Goal: Information Seeking & Learning: Check status

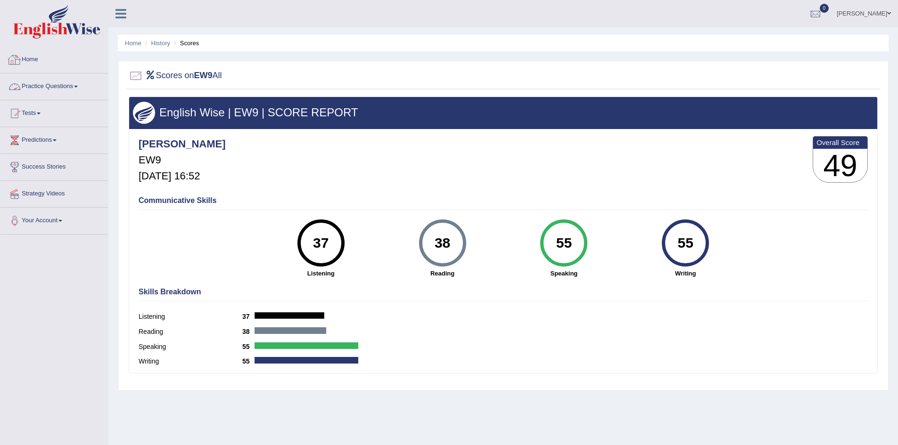
drag, startPoint x: 0, startPoint y: 0, endPoint x: 78, endPoint y: 27, distance: 82.3
click at [78, 27] on img at bounding box center [56, 22] width 87 height 34
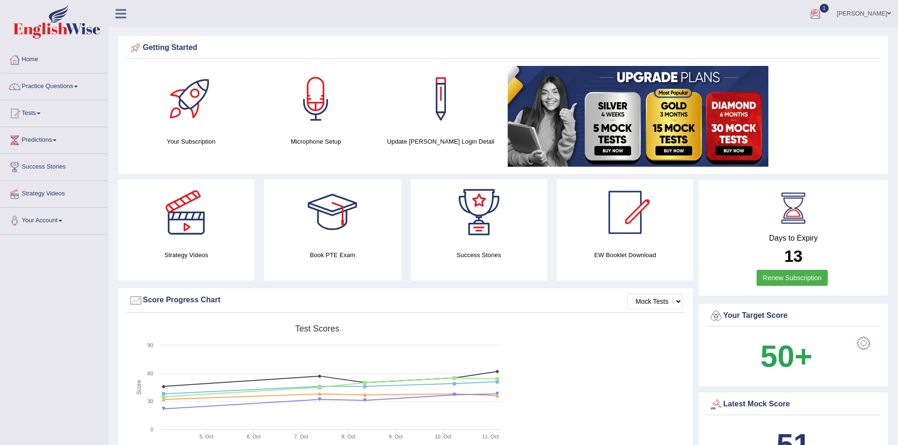
click at [821, 7] on div at bounding box center [815, 14] width 14 height 14
click at [755, 66] on strong "See All Alerts" at bounding box center [756, 67] width 42 height 8
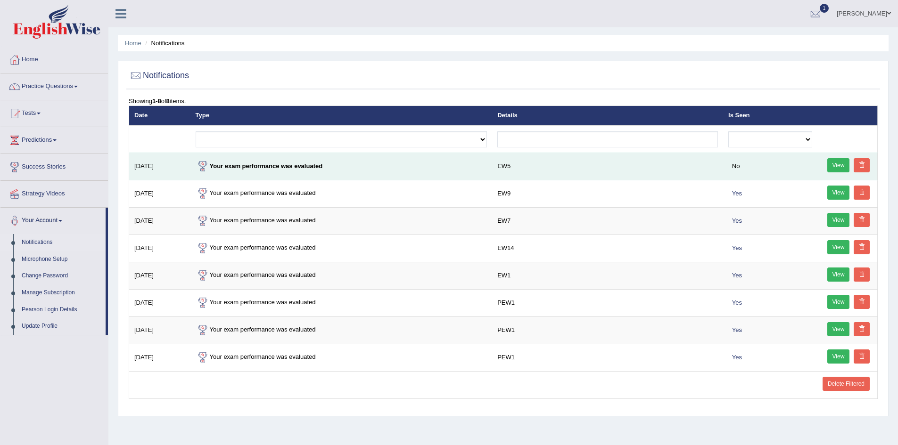
click at [837, 164] on link "View" at bounding box center [838, 165] width 23 height 14
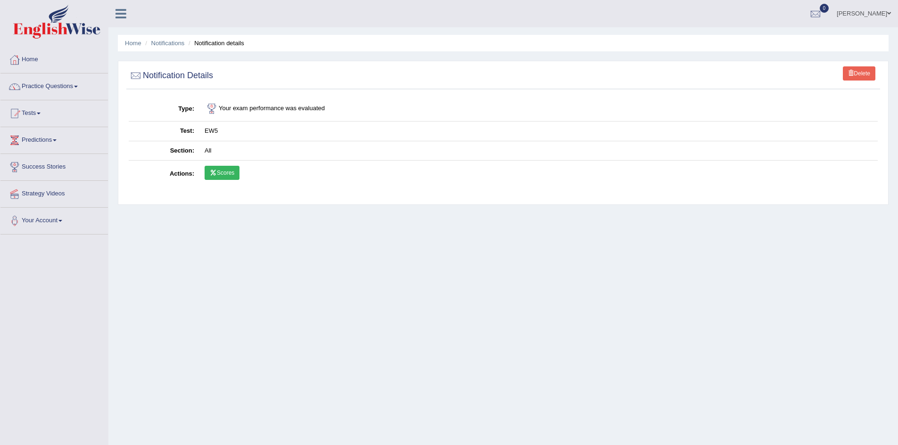
click at [221, 170] on link "Scores" at bounding box center [222, 173] width 35 height 14
click at [220, 172] on link "Scores" at bounding box center [222, 173] width 35 height 14
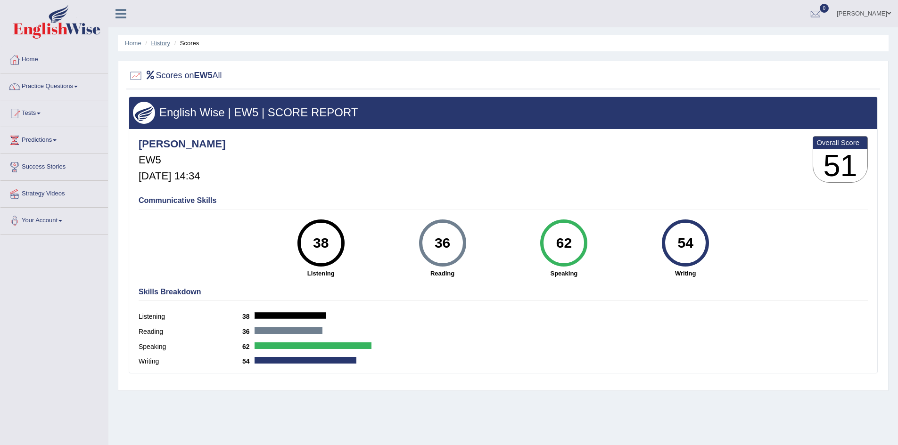
click at [167, 46] on link "History" at bounding box center [160, 43] width 19 height 7
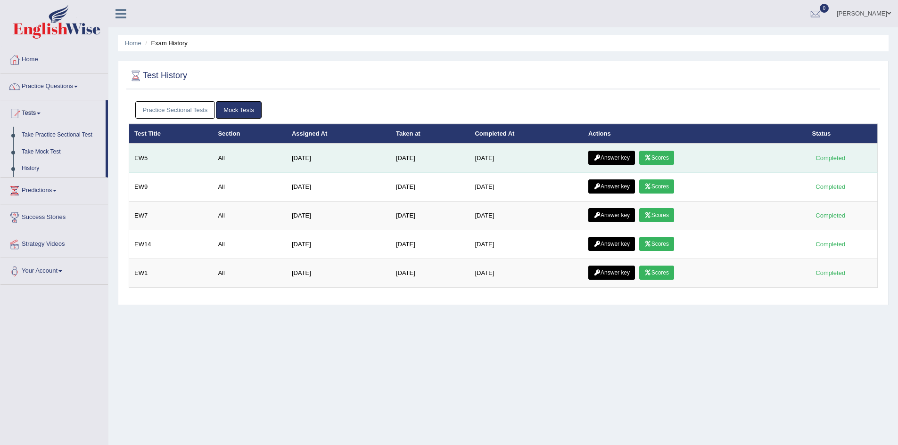
click at [618, 160] on link "Answer key" at bounding box center [611, 158] width 47 height 14
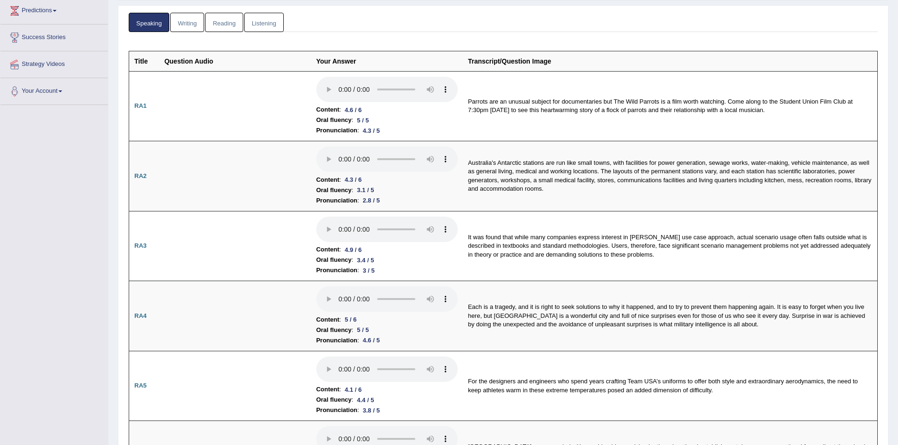
scroll to position [145, 0]
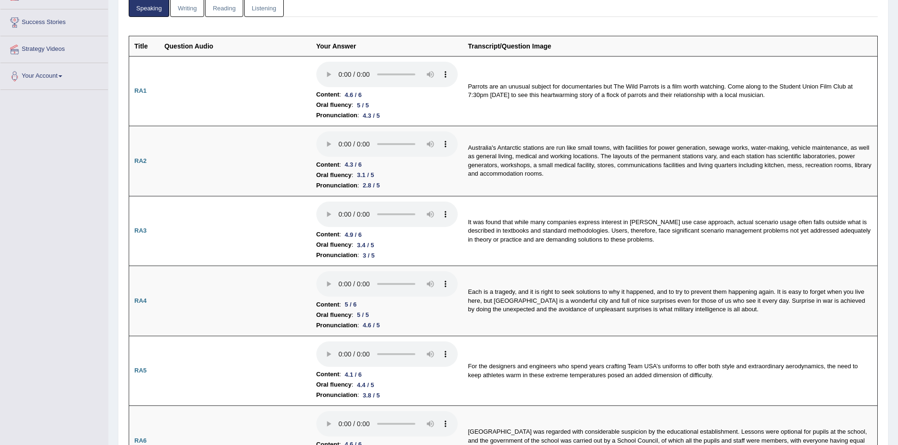
click at [196, 10] on link "Writing" at bounding box center [187, 7] width 34 height 19
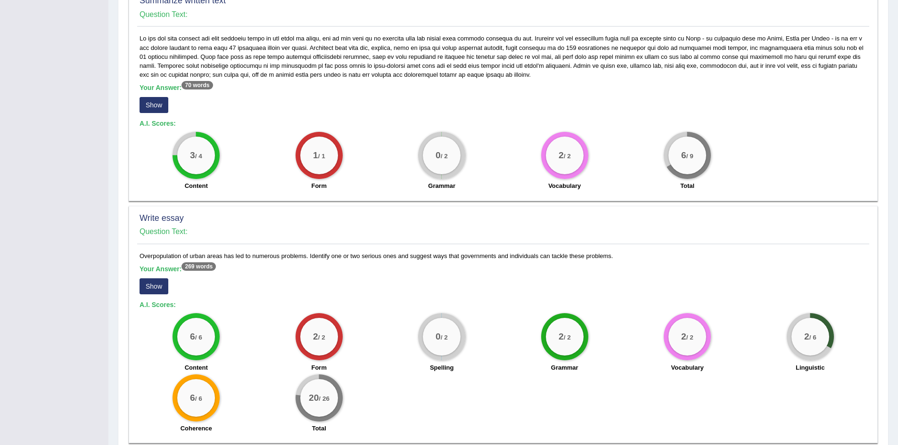
scroll to position [514, 0]
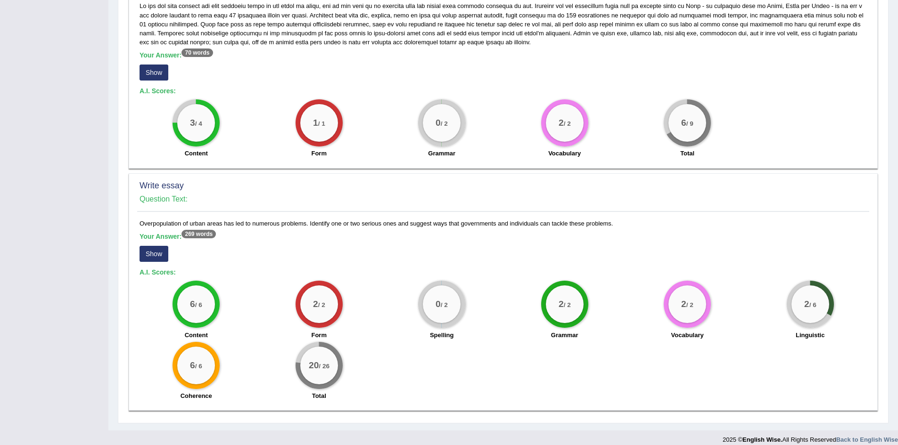
click at [150, 246] on button "Show" at bounding box center [153, 254] width 29 height 16
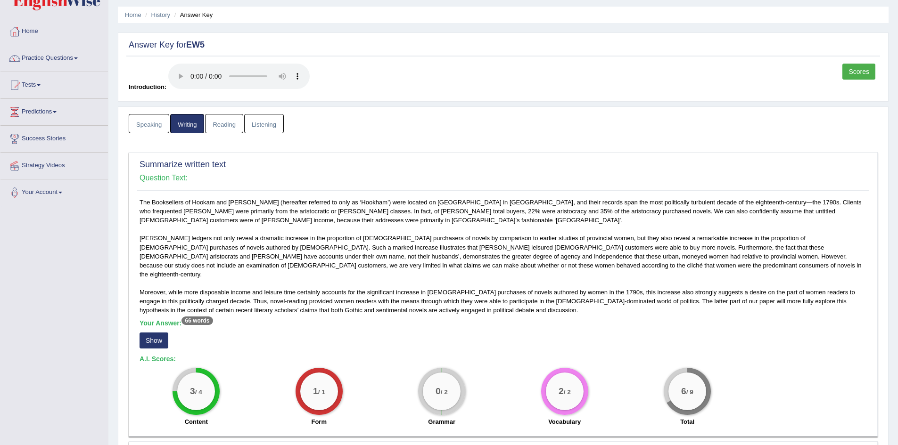
scroll to position [16, 0]
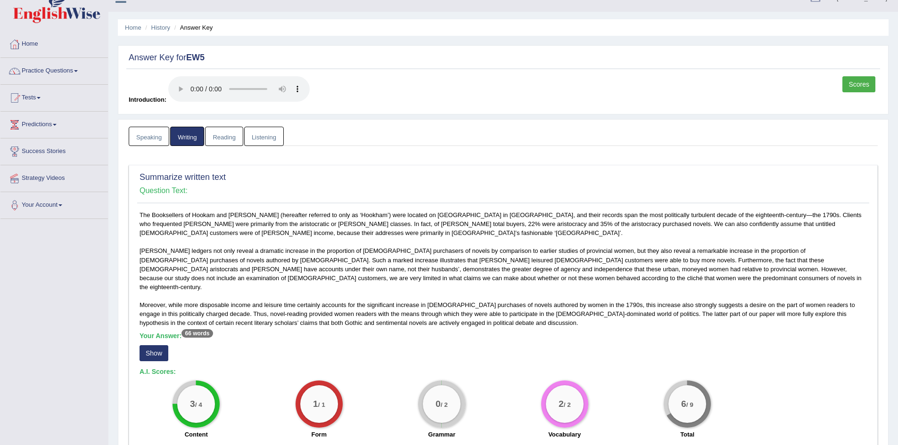
click at [230, 141] on link "Reading" at bounding box center [224, 136] width 38 height 19
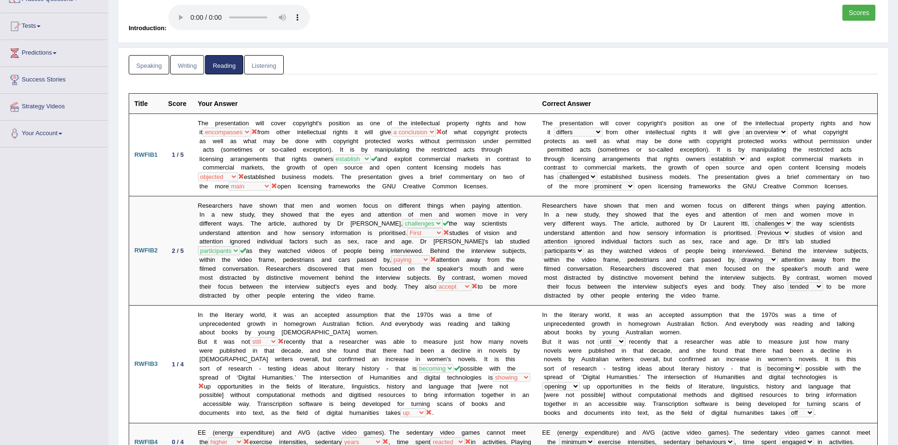
scroll to position [91, 0]
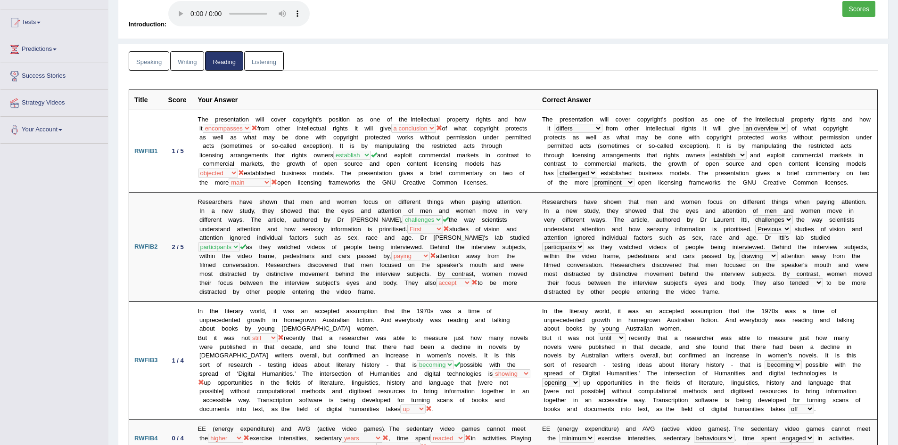
click at [269, 65] on link "Listening" at bounding box center [264, 60] width 40 height 19
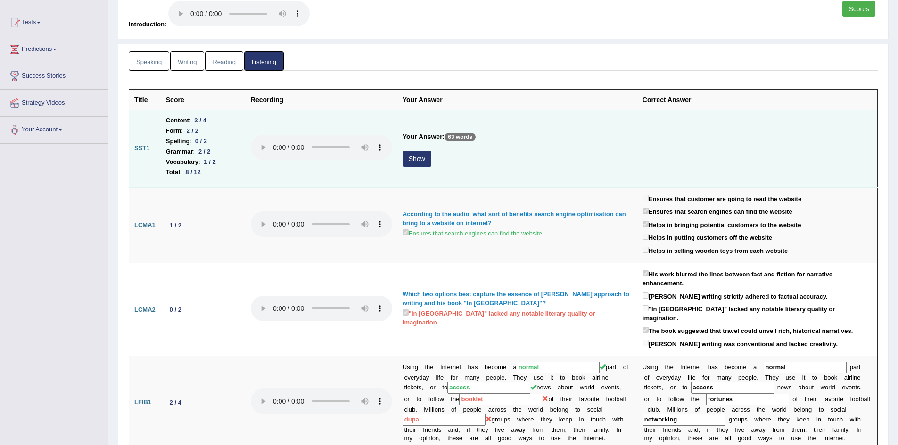
click at [412, 161] on button "Show" at bounding box center [416, 159] width 29 height 16
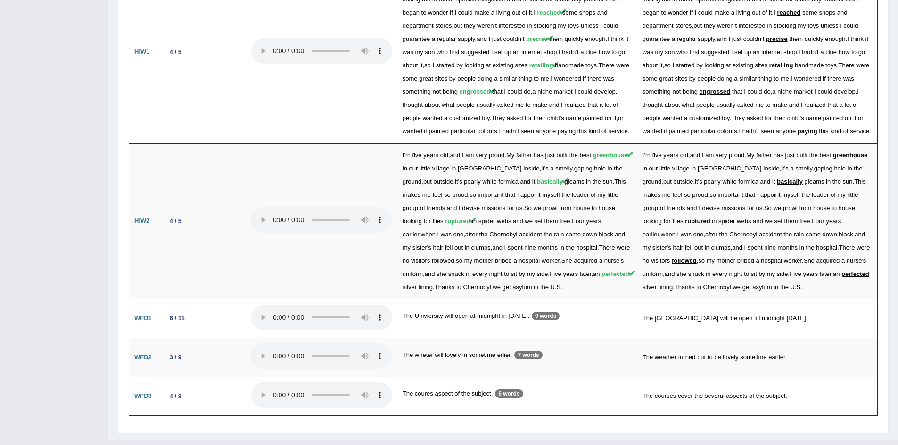
scroll to position [1217, 0]
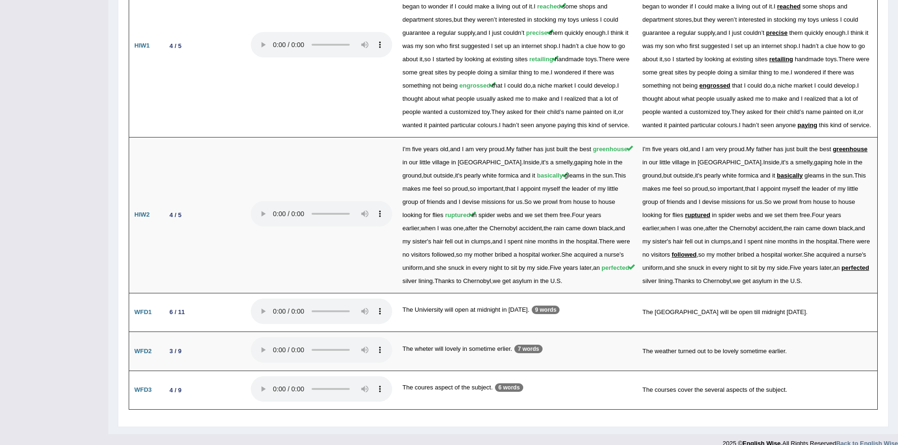
drag, startPoint x: 897, startPoint y: 330, endPoint x: 904, endPoint y: 230, distance: 99.7
drag, startPoint x: 890, startPoint y: 383, endPoint x: 904, endPoint y: 372, distance: 18.2
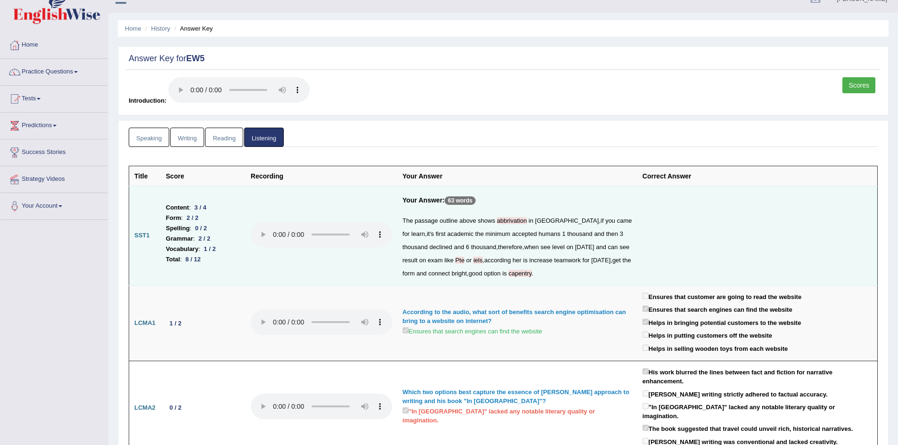
scroll to position [0, 0]
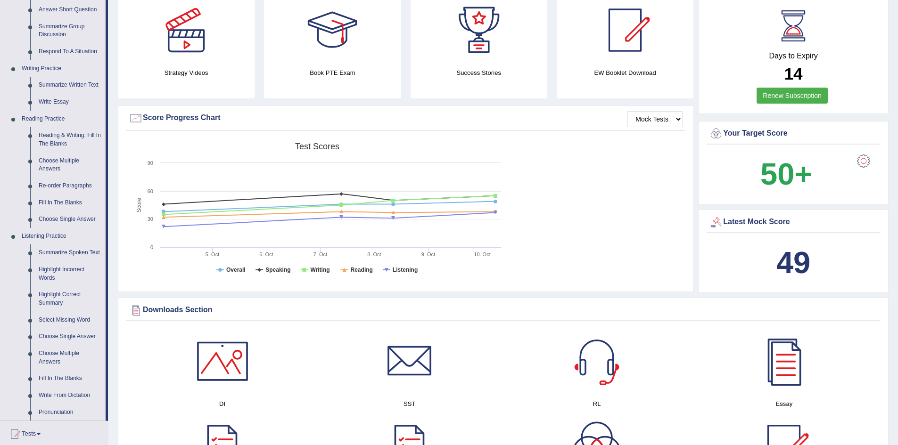
scroll to position [213, 0]
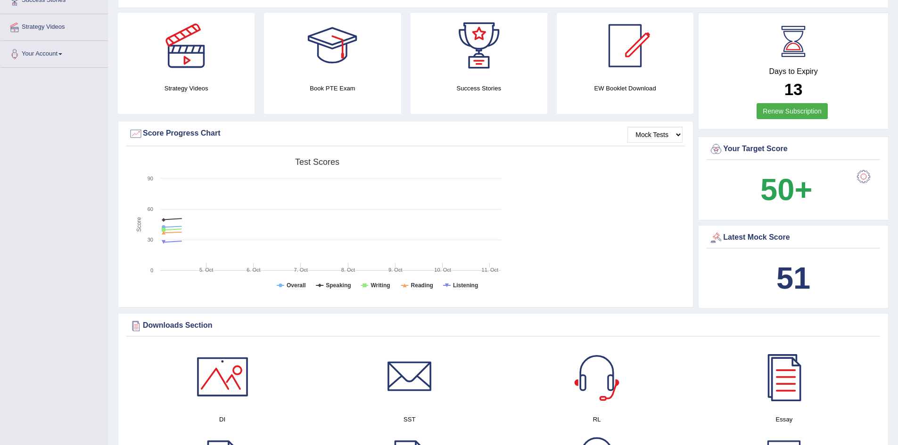
scroll to position [173, 0]
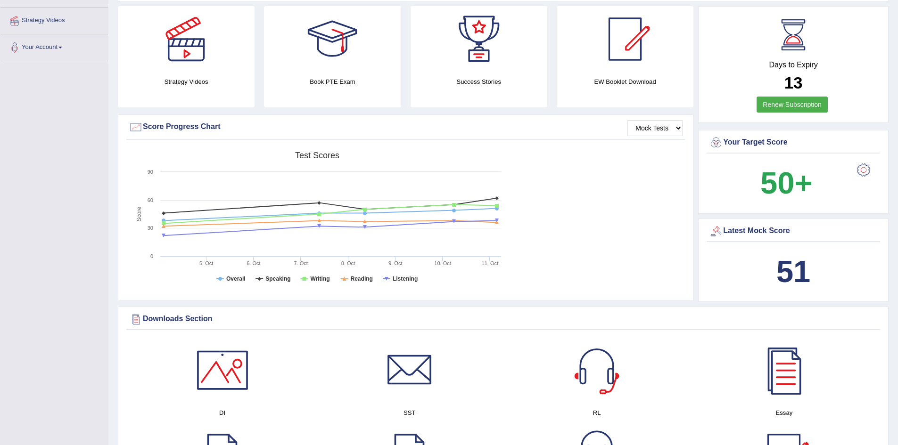
click at [857, 170] on div at bounding box center [863, 170] width 19 height 19
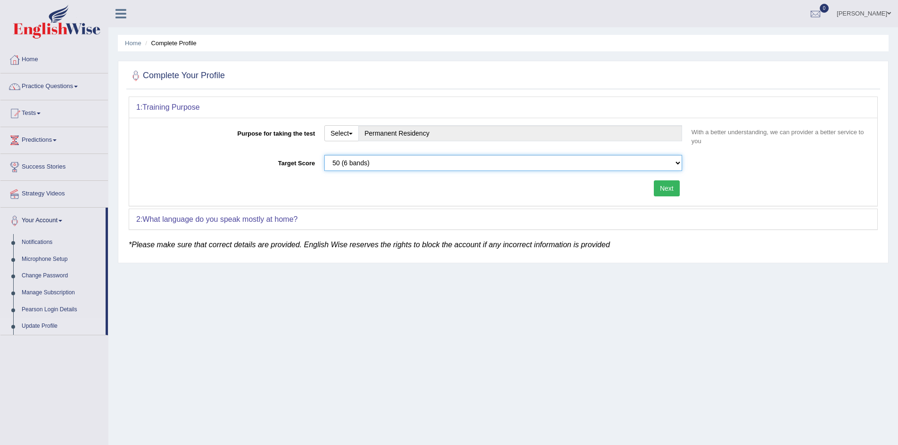
click at [356, 164] on select "Please select the correct value 50 (6 bands) 58 (6.5 bands) 65 (7 bands) 79 (8 …" at bounding box center [503, 163] width 358 height 16
click at [324, 155] on select "Please select the correct value 50 (6 bands) 58 (6.5 bands) 65 (7 bands) 79 (8 …" at bounding box center [503, 163] width 358 height 16
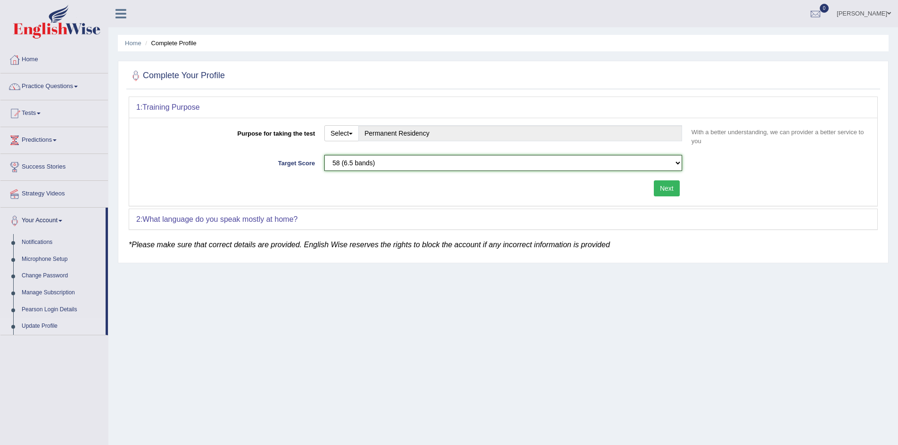
click at [379, 164] on select "Please select the correct value 50 (6 bands) 58 (6.5 bands) 65 (7 bands) 79 (8 …" at bounding box center [503, 163] width 358 height 16
select select "50"
click at [324, 155] on select "Please select the correct value 50 (6 bands) 58 (6.5 bands) 65 (7 bands) 79 (8 …" at bounding box center [503, 163] width 358 height 16
